Goal: Transaction & Acquisition: Purchase product/service

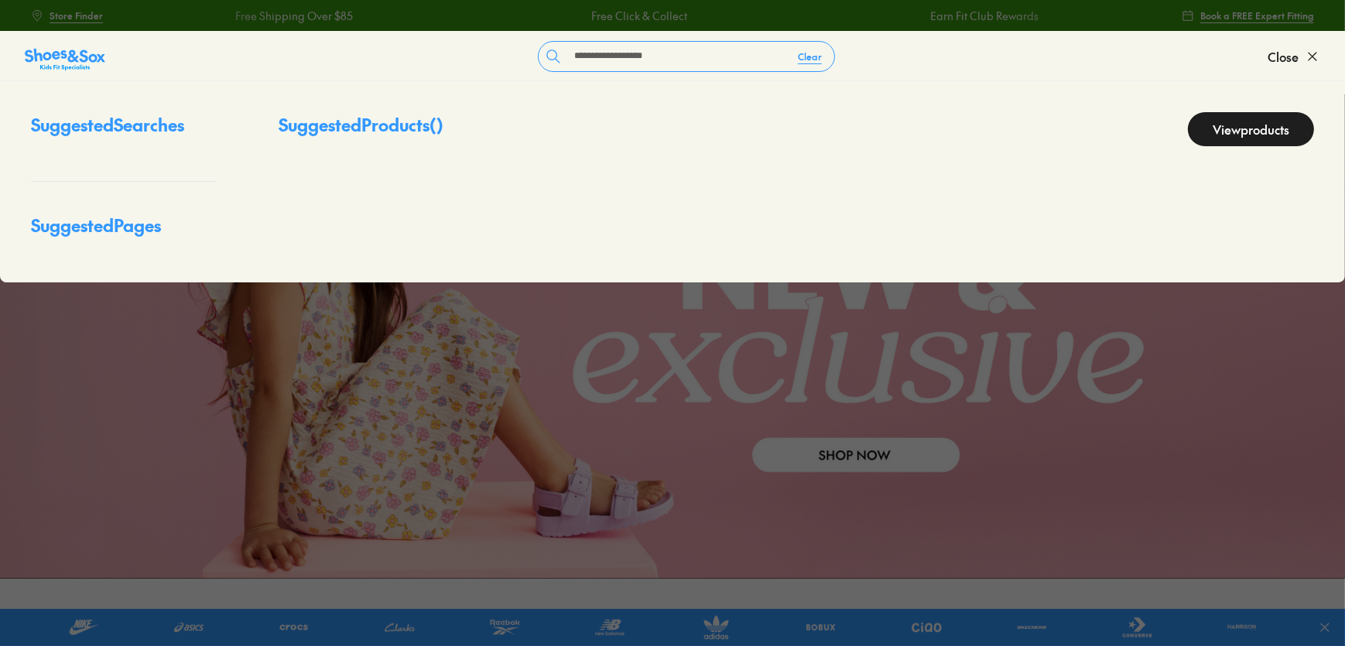
type input "**********"
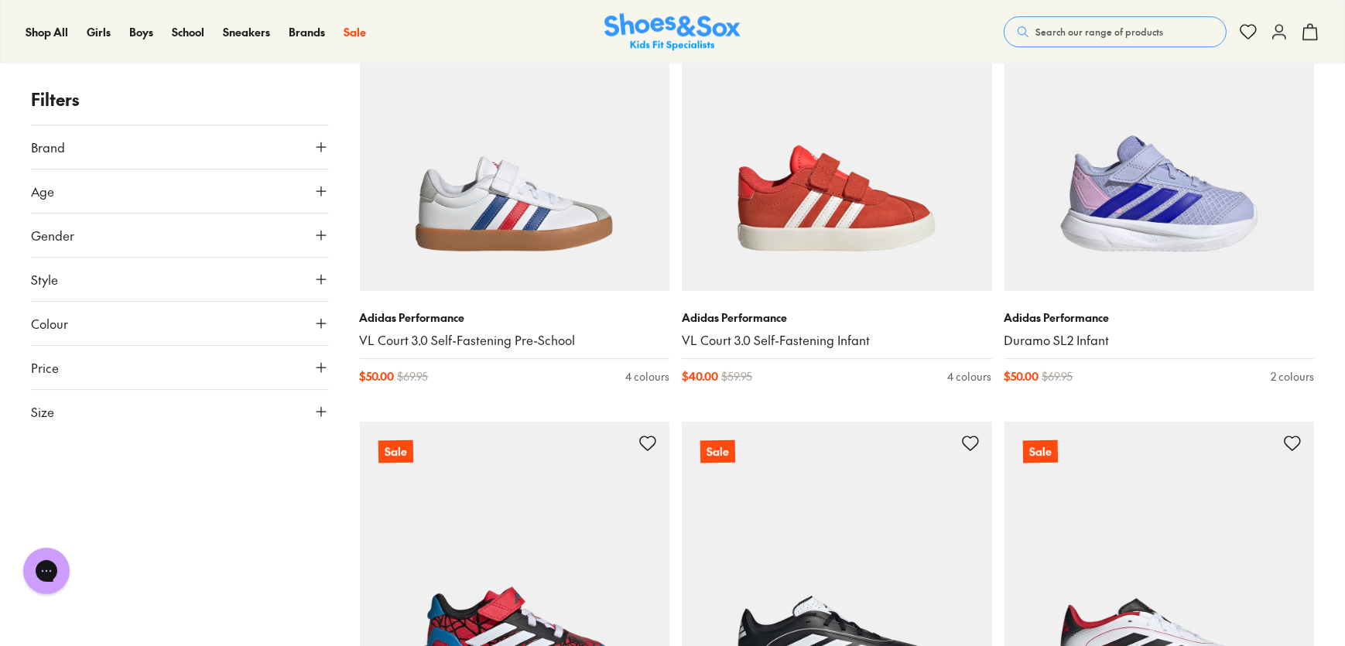
scroll to position [6331, 0]
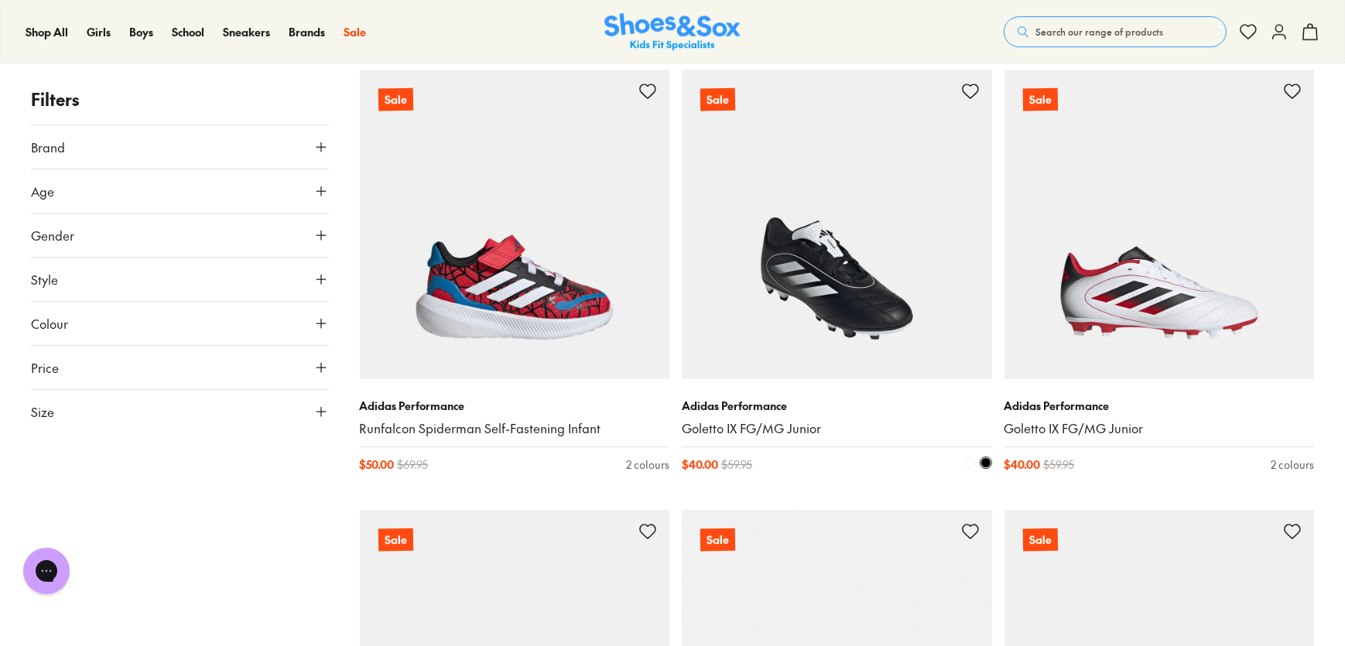
click at [745, 433] on link "Goletto IX FG/MG Junior" at bounding box center [837, 428] width 310 height 17
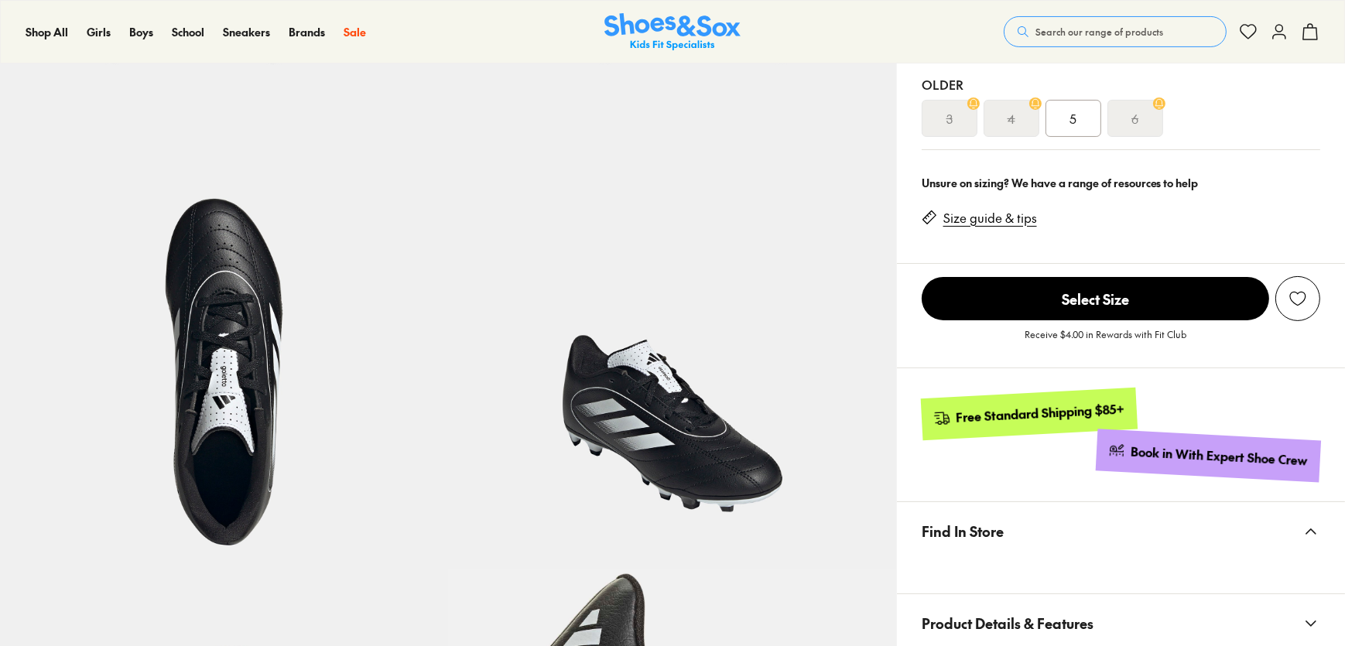
scroll to position [211, 0]
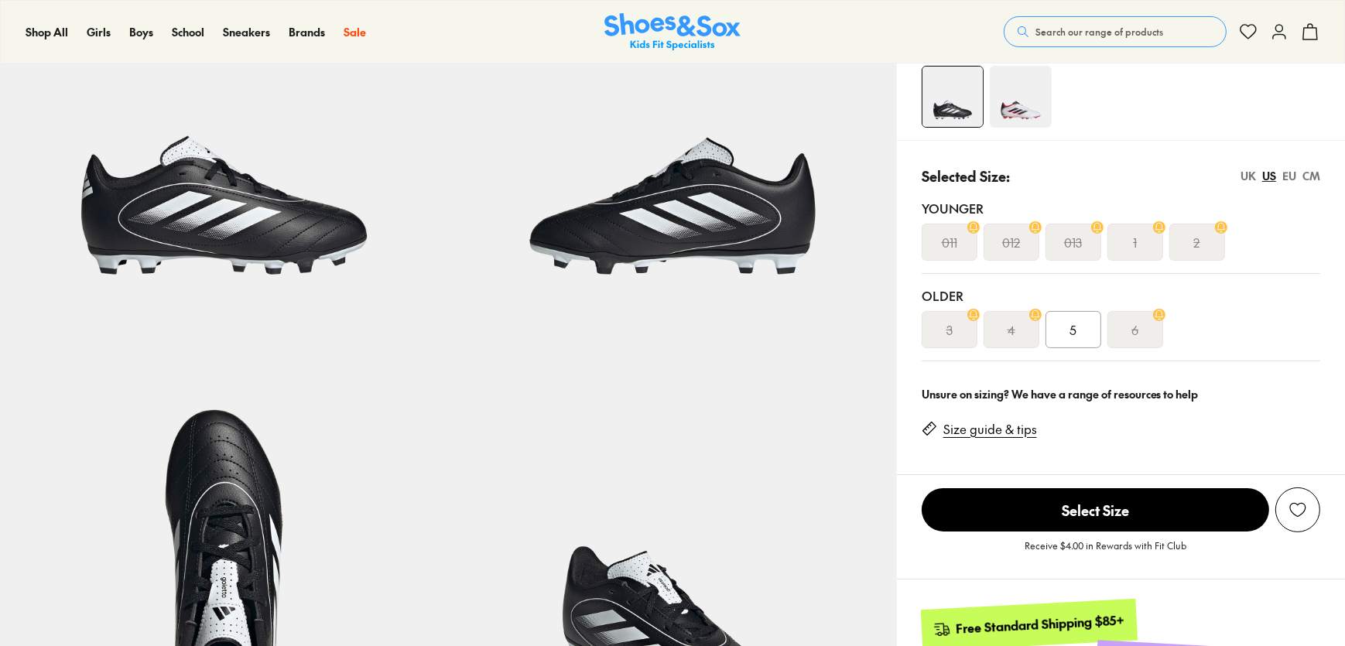
select select "*"
click at [1076, 326] on span "5" at bounding box center [1073, 329] width 7 height 19
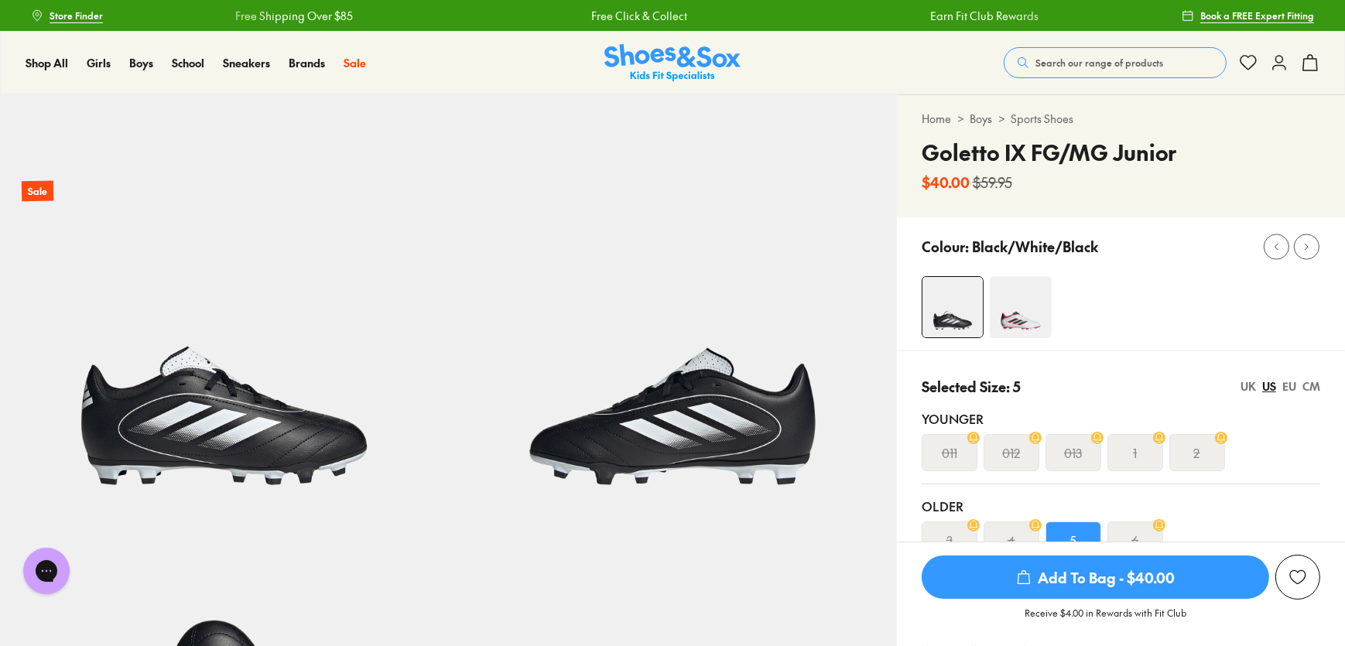
click at [1034, 321] on img at bounding box center [1021, 307] width 62 height 62
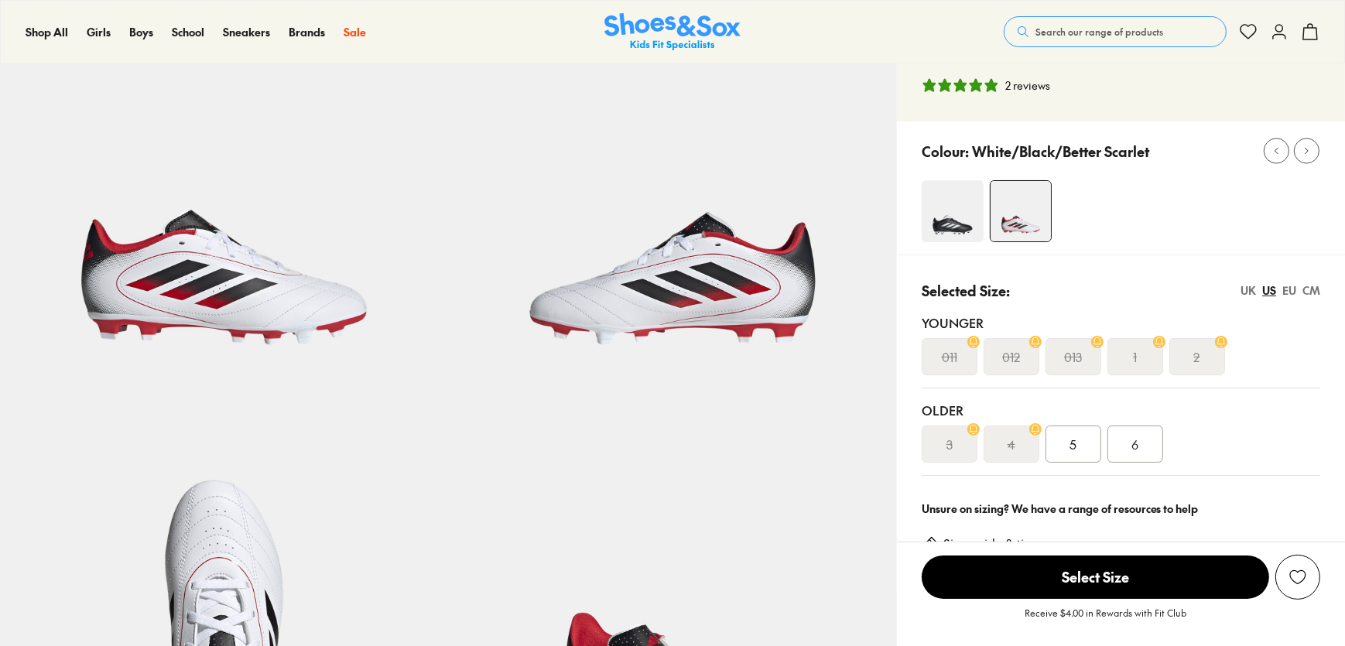
select select "*"
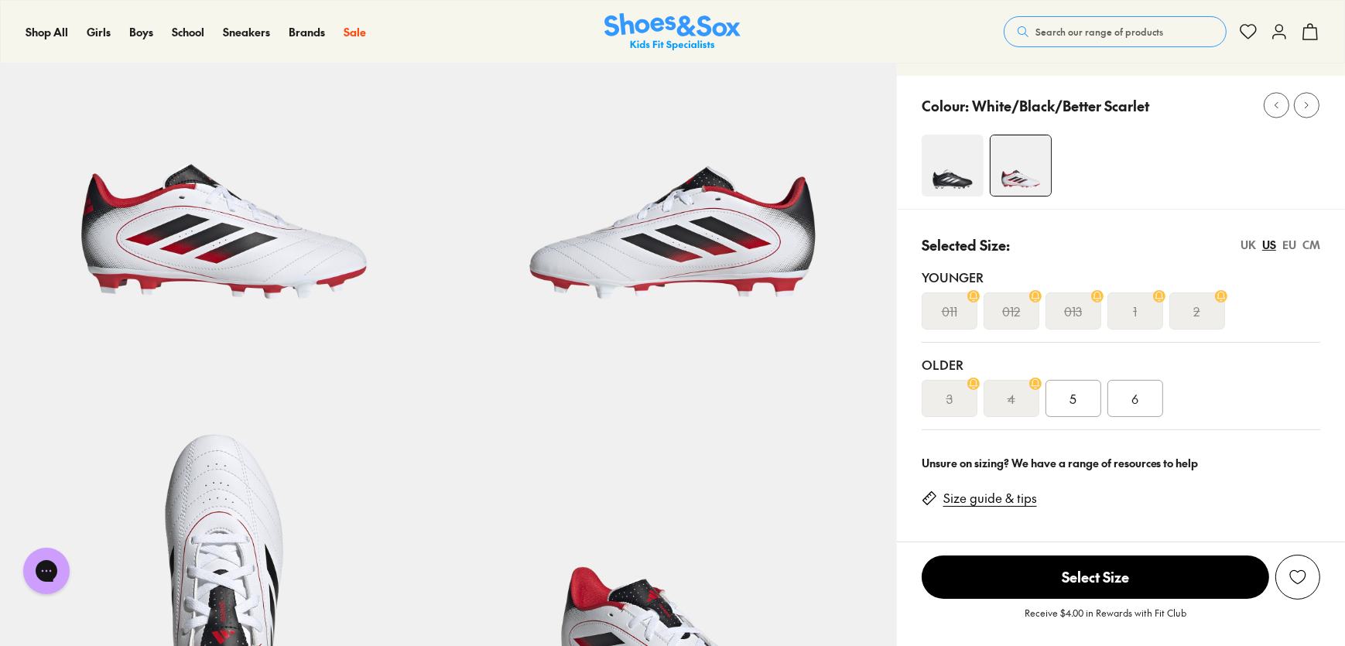
scroll to position [211, 0]
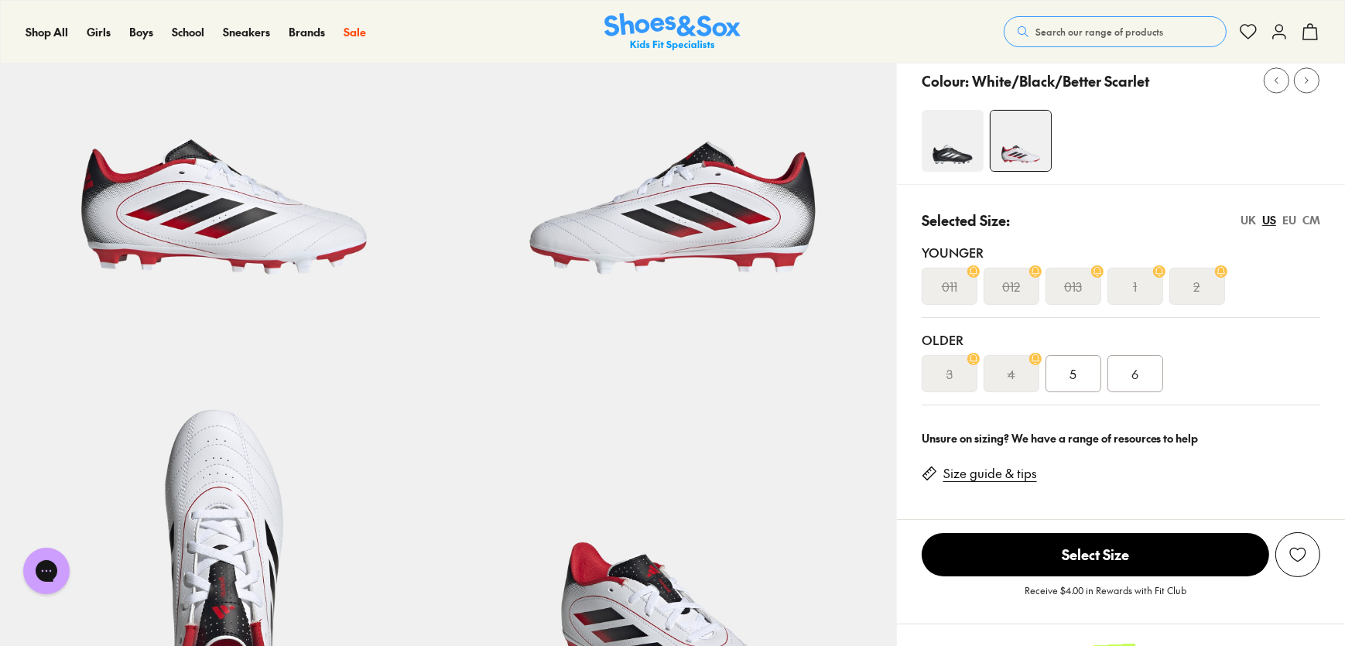
click at [1143, 272] on div "1" at bounding box center [1136, 286] width 56 height 37
